Goal: Task Accomplishment & Management: Use online tool/utility

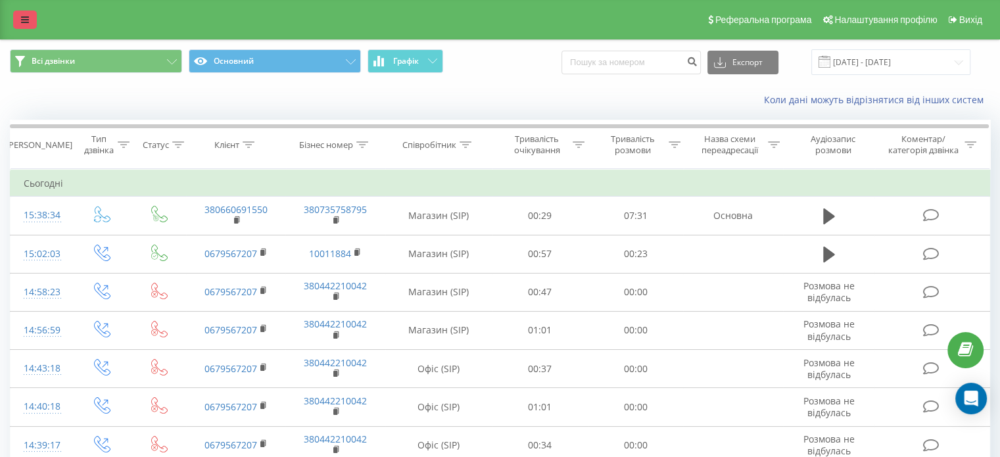
click at [24, 16] on icon at bounding box center [25, 19] width 8 height 9
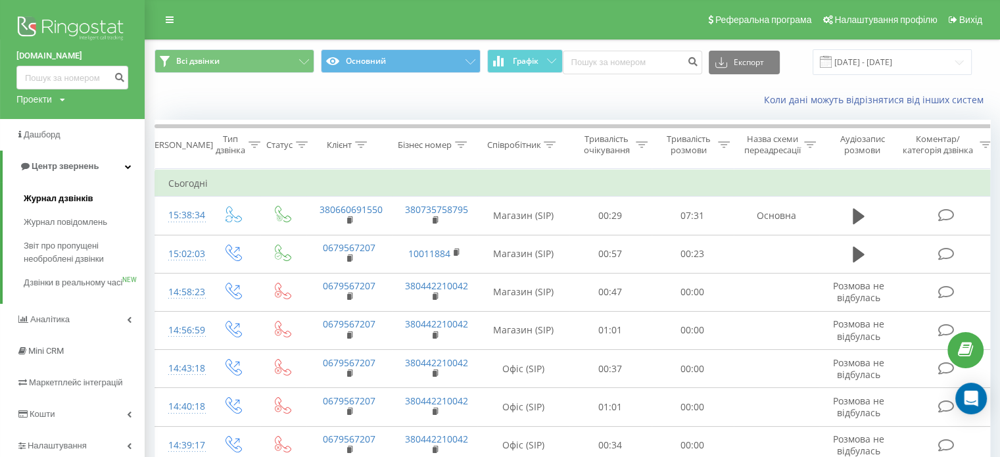
click at [53, 198] on span "Журнал дзвінків" at bounding box center [59, 198] width 70 height 13
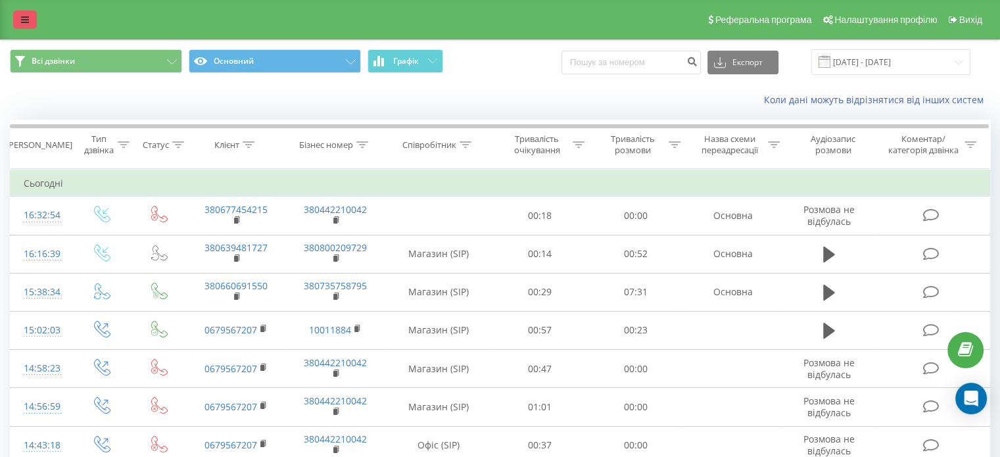
click at [32, 22] on link at bounding box center [25, 20] width 24 height 18
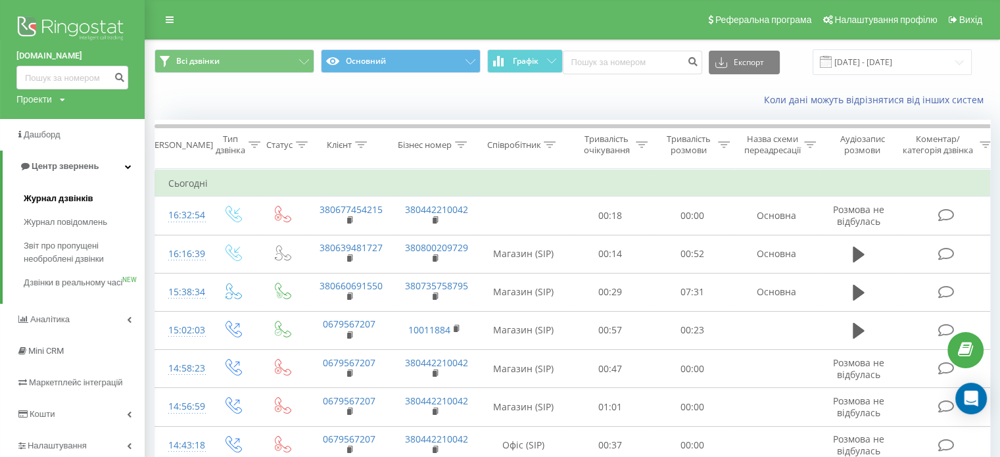
click at [61, 200] on span "Журнал дзвінків" at bounding box center [59, 198] width 70 height 13
click at [60, 196] on span "Журнал дзвінків" at bounding box center [59, 198] width 70 height 13
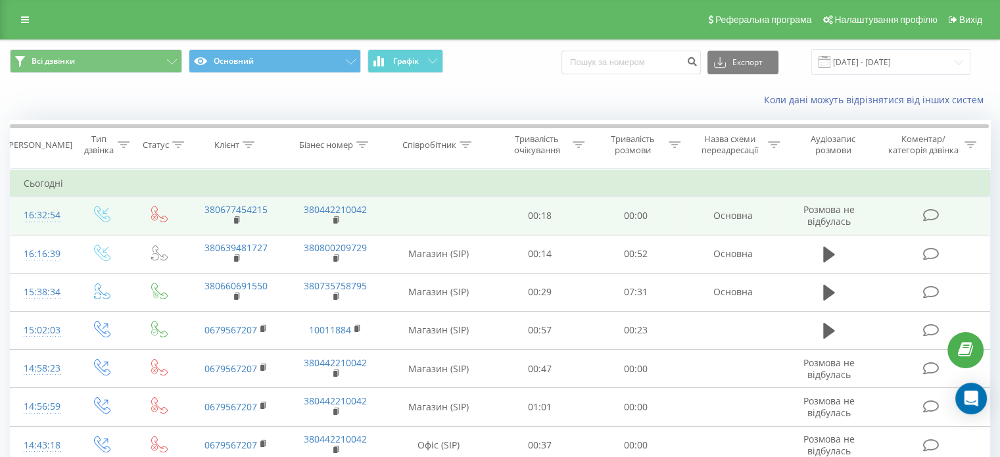
click at [102, 215] on icon at bounding box center [102, 214] width 16 height 16
click at [933, 215] on icon at bounding box center [930, 215] width 16 height 14
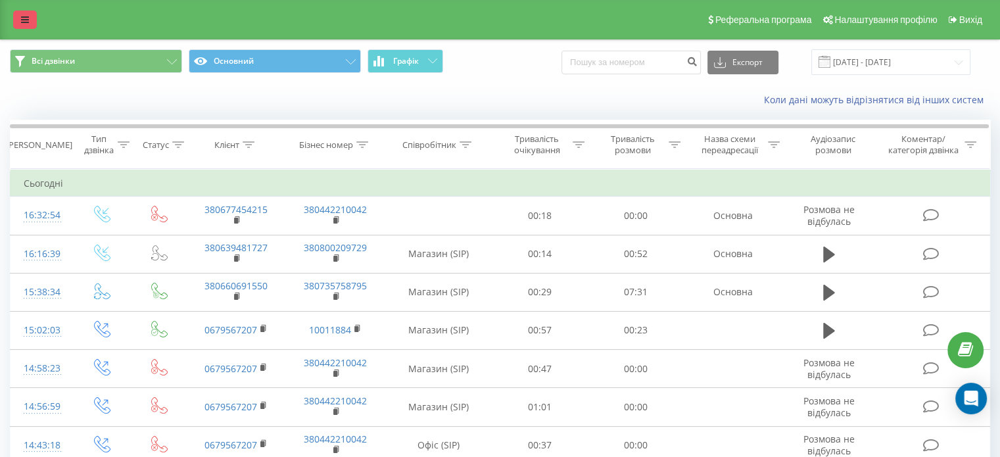
click at [16, 16] on link at bounding box center [25, 20] width 24 height 18
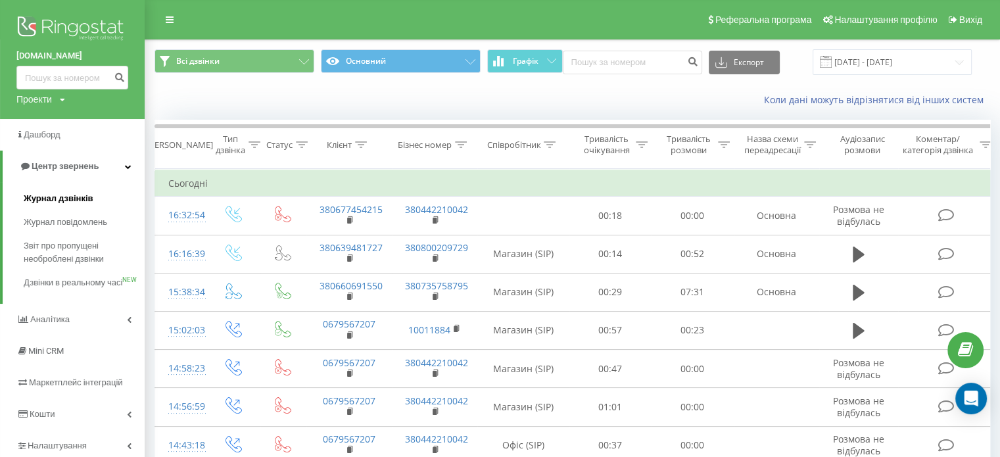
click at [66, 199] on span "Журнал дзвінків" at bounding box center [59, 198] width 70 height 13
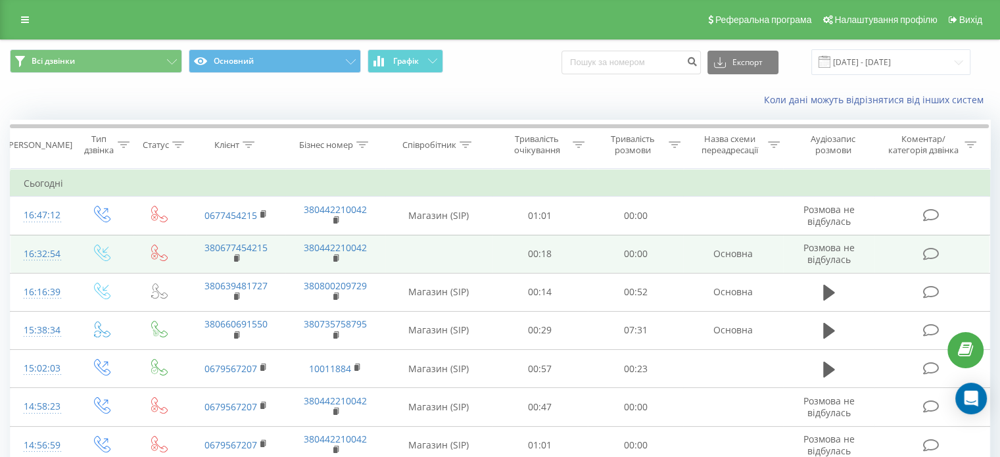
click at [929, 257] on icon at bounding box center [930, 254] width 16 height 14
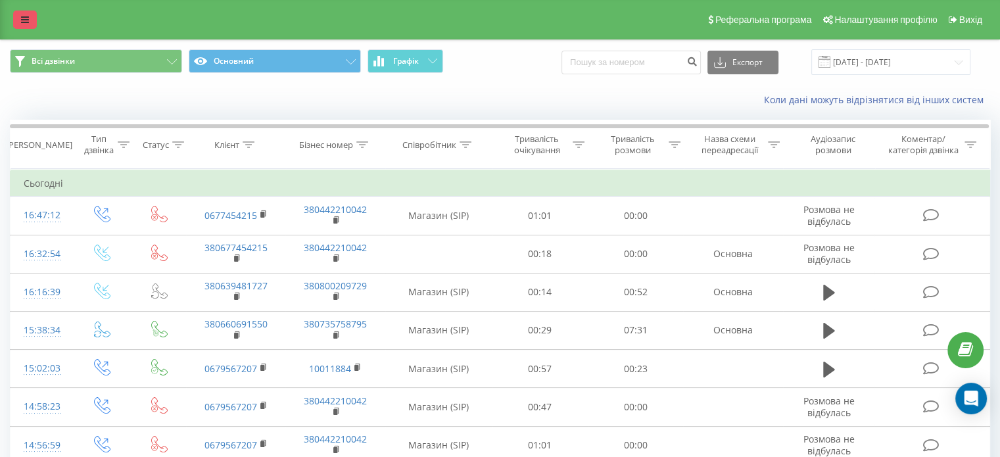
click at [25, 18] on icon at bounding box center [25, 19] width 8 height 9
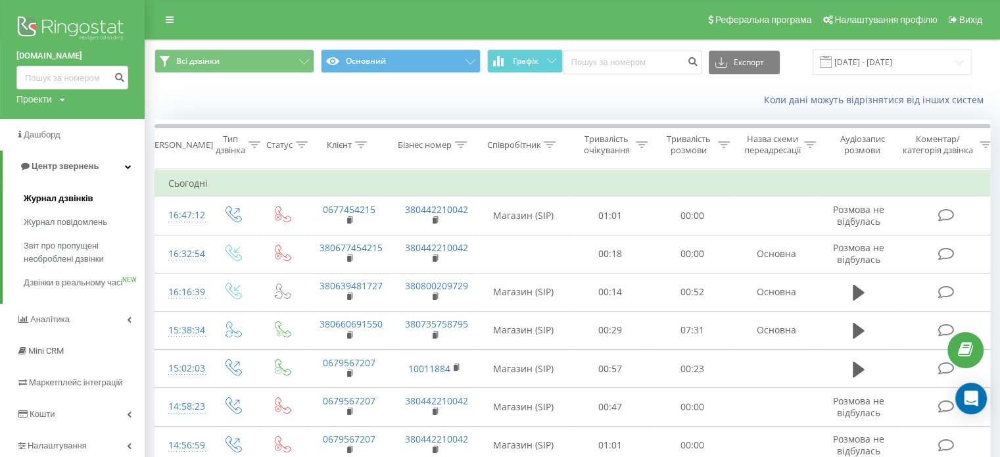
click at [57, 198] on span "Журнал дзвінків" at bounding box center [59, 198] width 70 height 13
